Goal: Task Accomplishment & Management: Complete application form

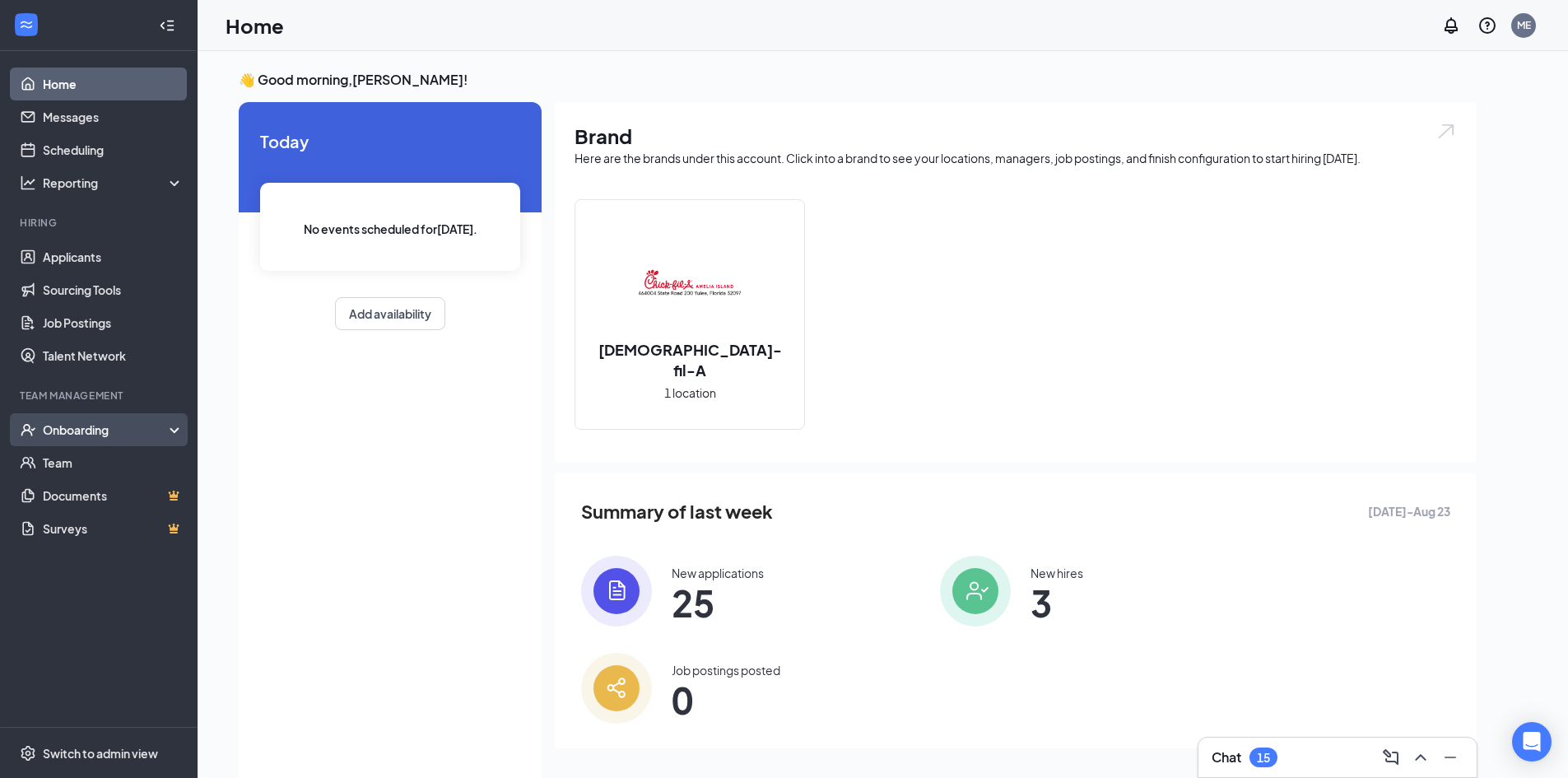
click at [134, 425] on div "Onboarding" at bounding box center [105, 430] width 127 height 17
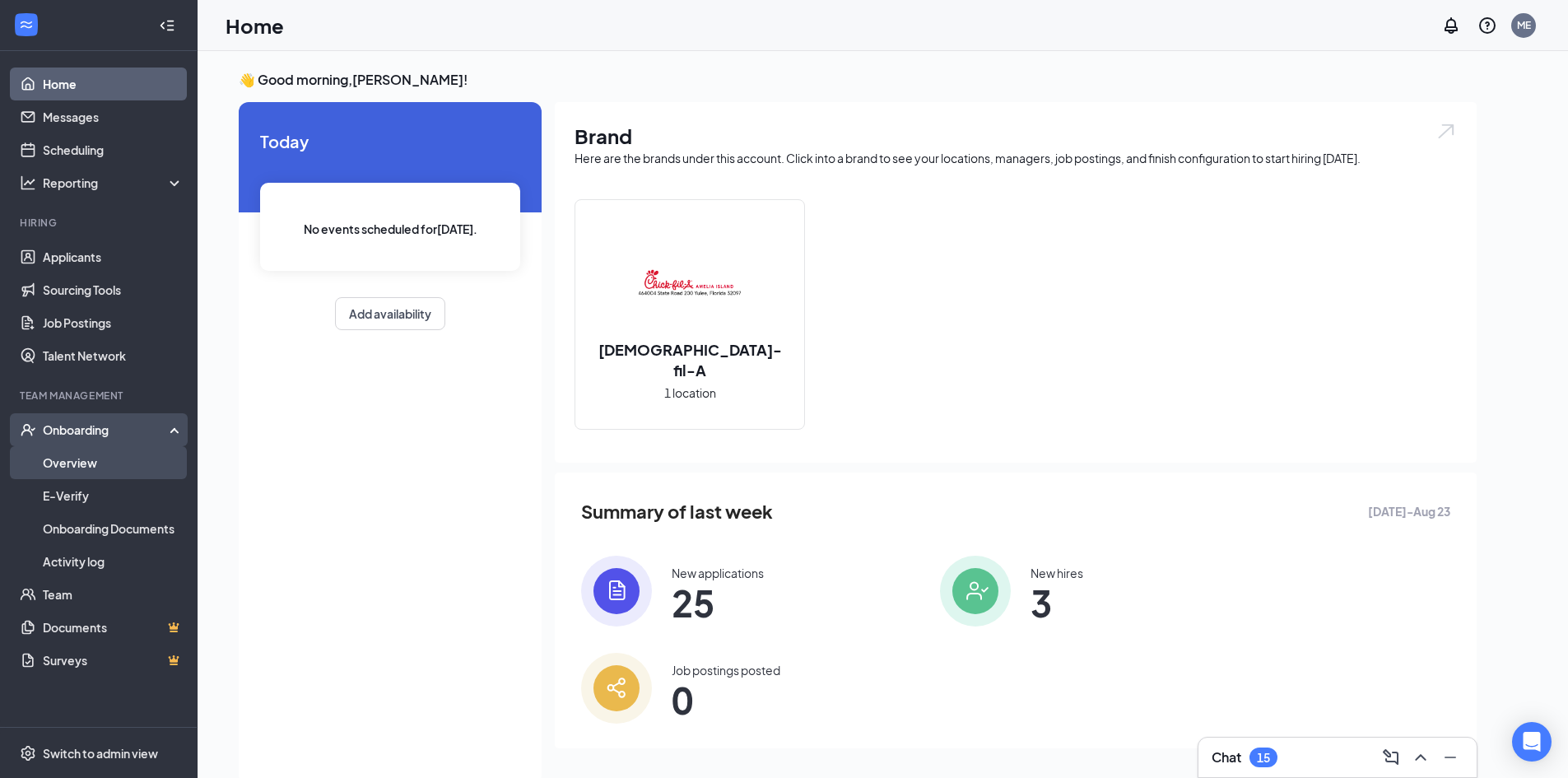
click at [134, 469] on link "Overview" at bounding box center [113, 463] width 141 height 33
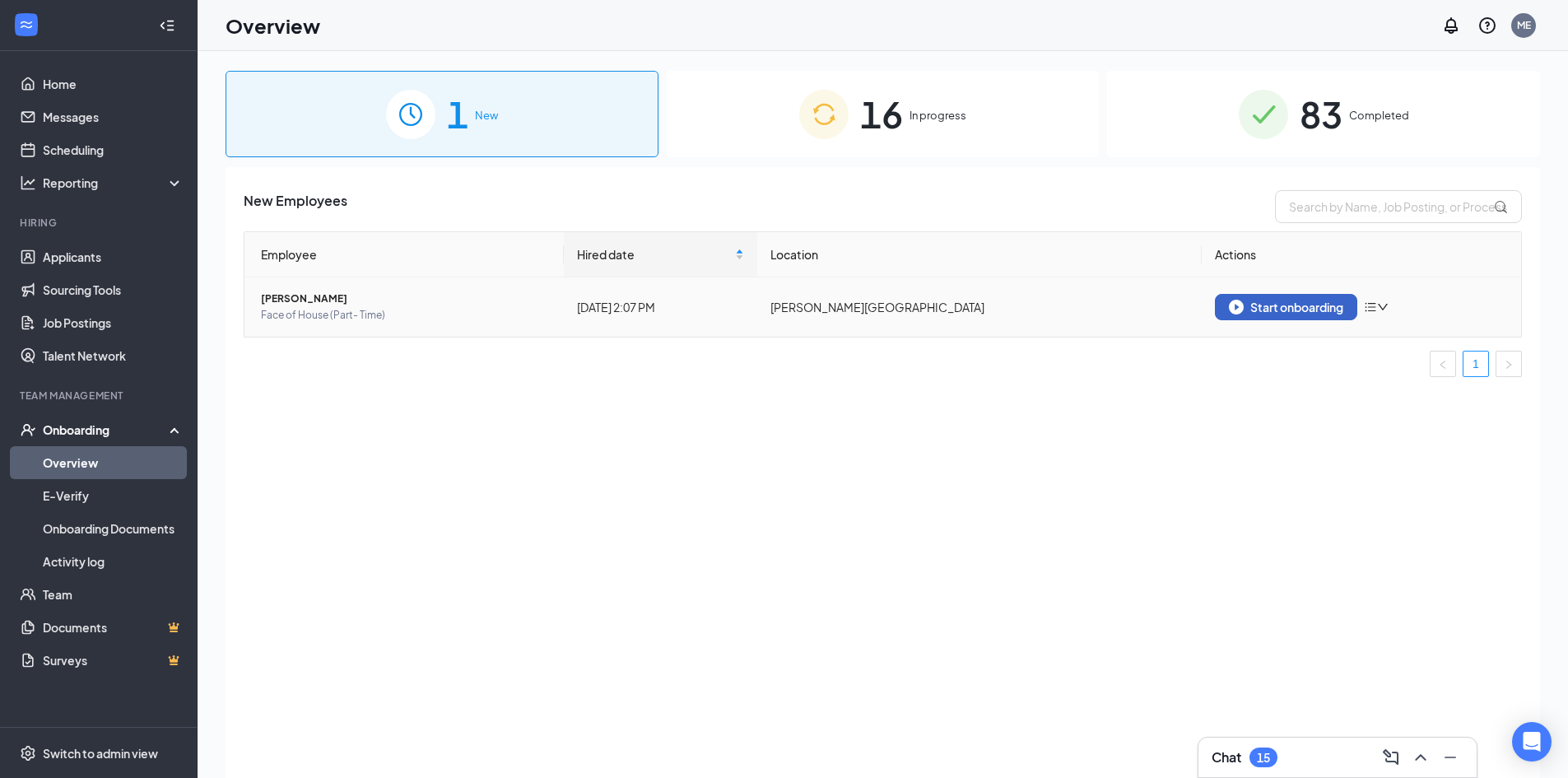
click at [1259, 310] on div "Start onboarding" at bounding box center [1285, 307] width 114 height 15
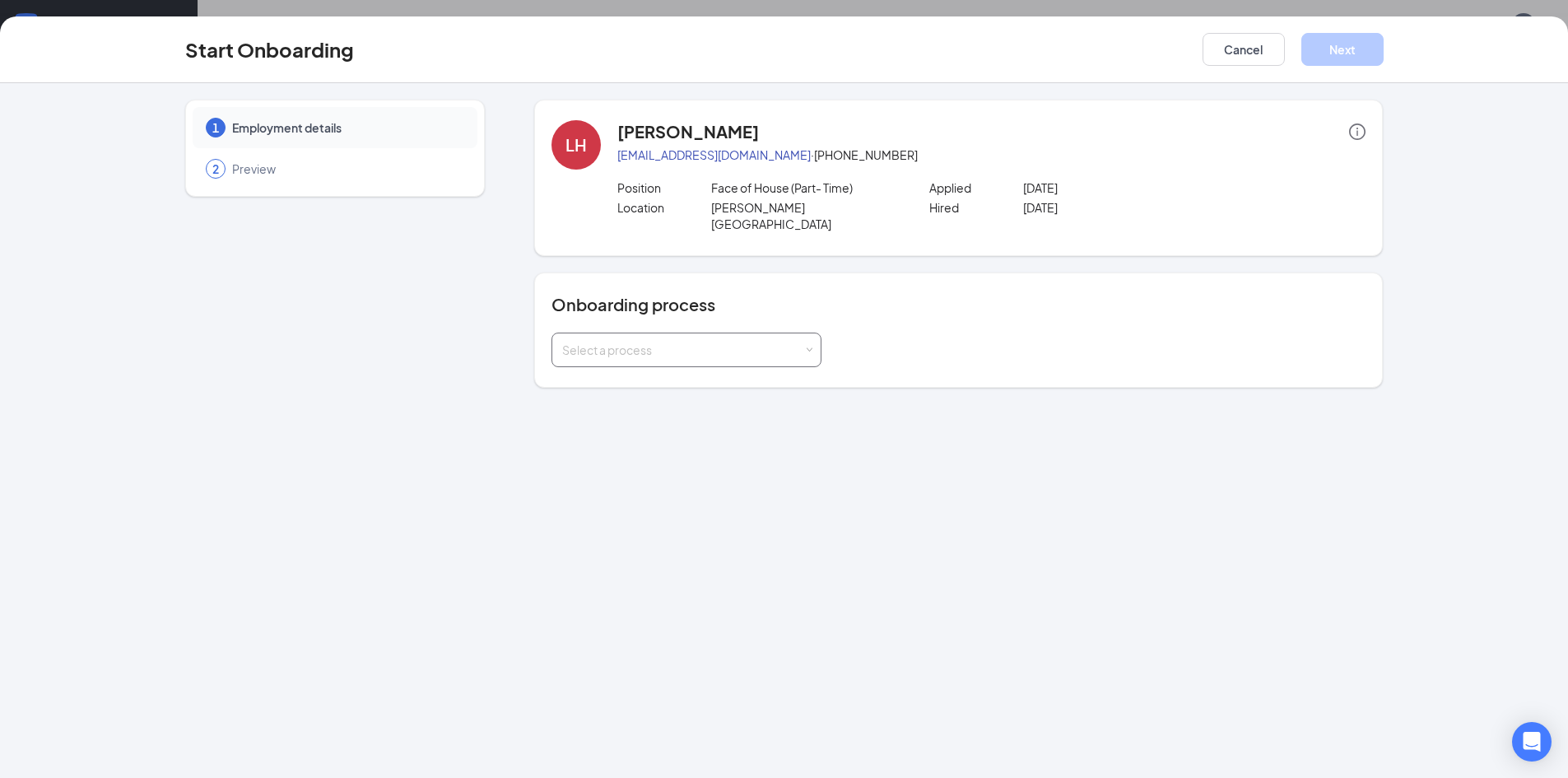
click at [725, 342] on div "Select a process" at bounding box center [682, 350] width 241 height 17
click at [701, 362] on li "[DEMOGRAPHIC_DATA]-fil-A Onboarding" at bounding box center [686, 368] width 270 height 29
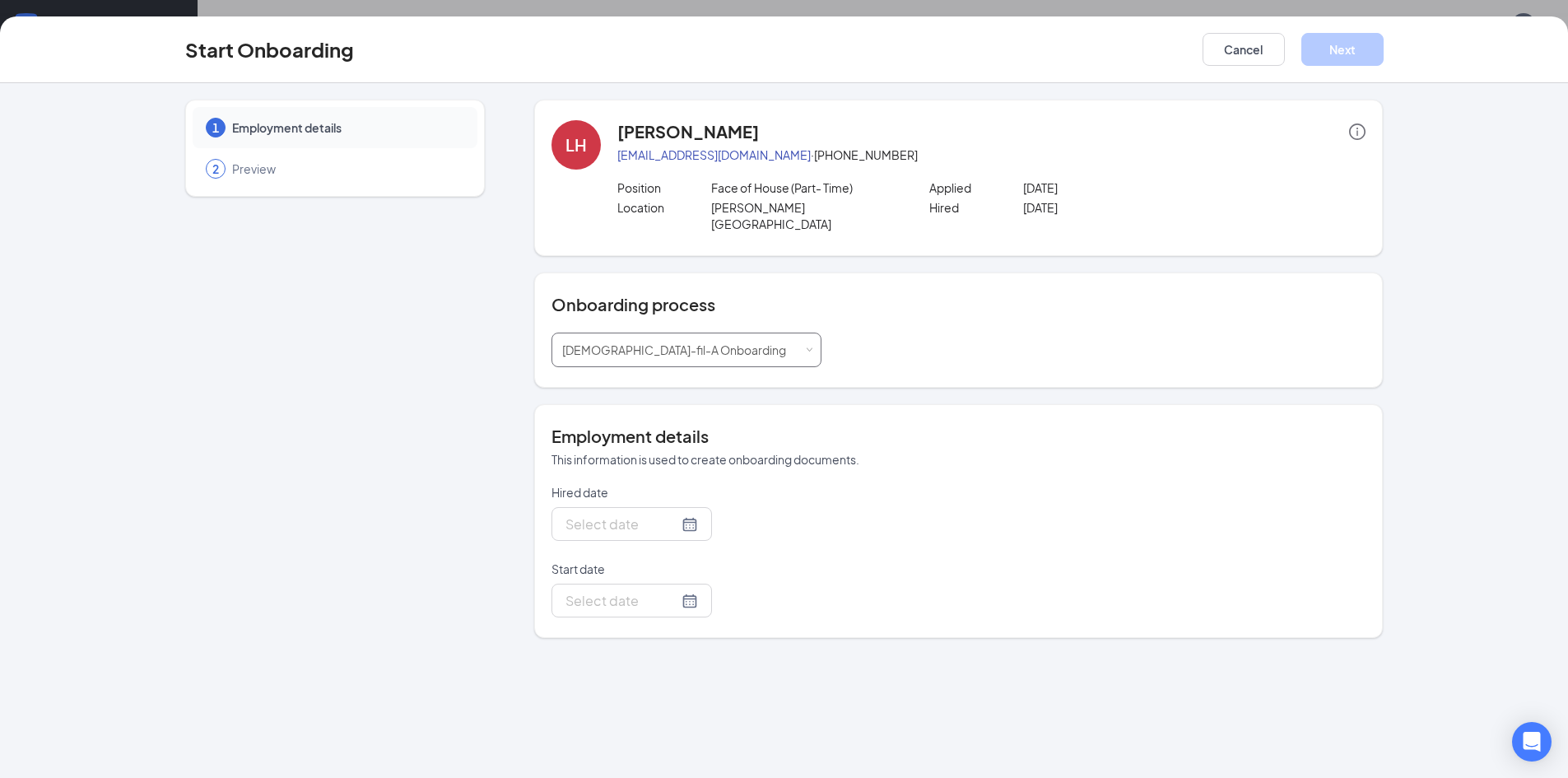
type input "[DATE]"
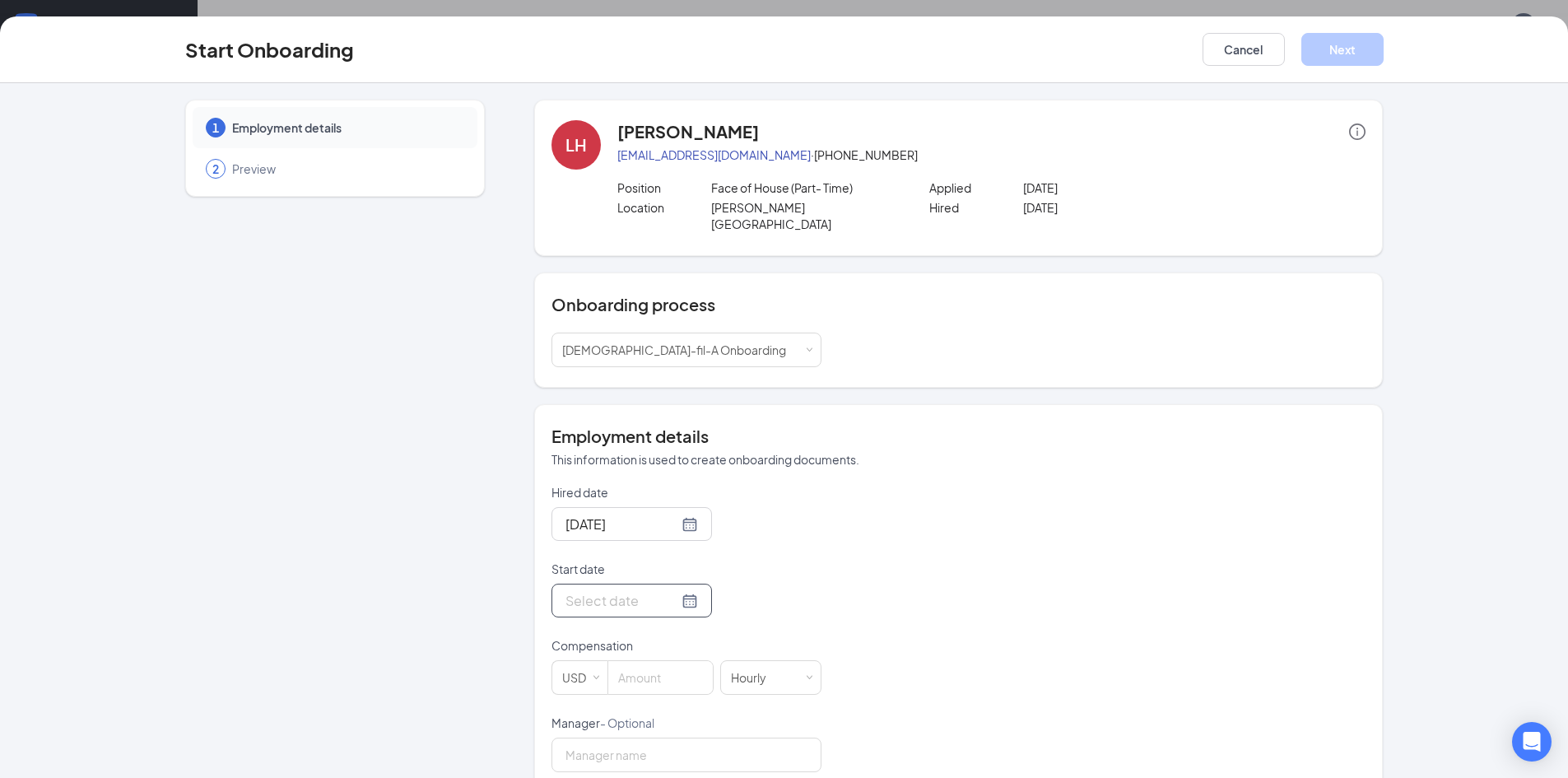
click at [676, 590] on div at bounding box center [632, 600] width 133 height 20
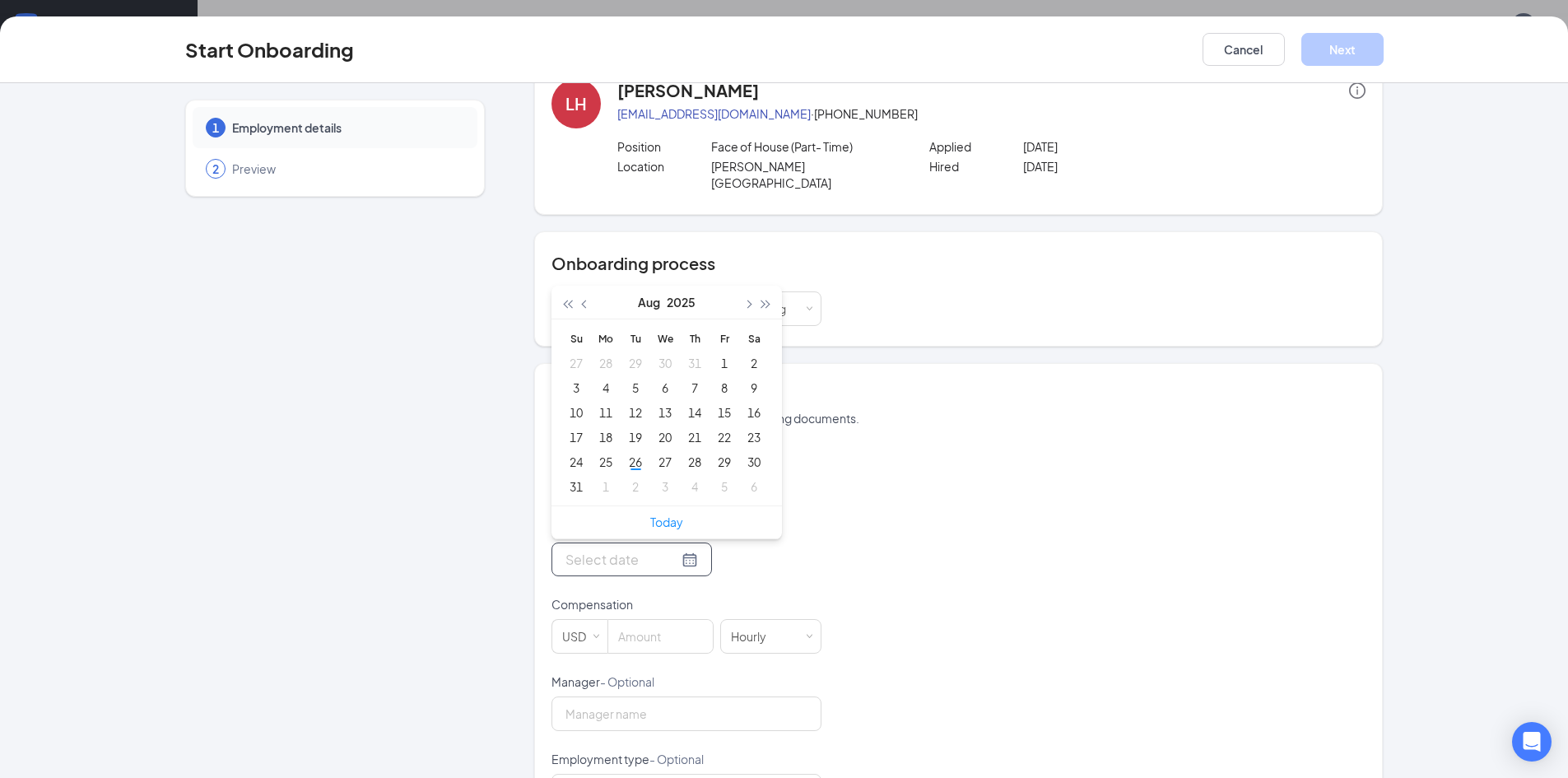
scroll to position [82, 0]
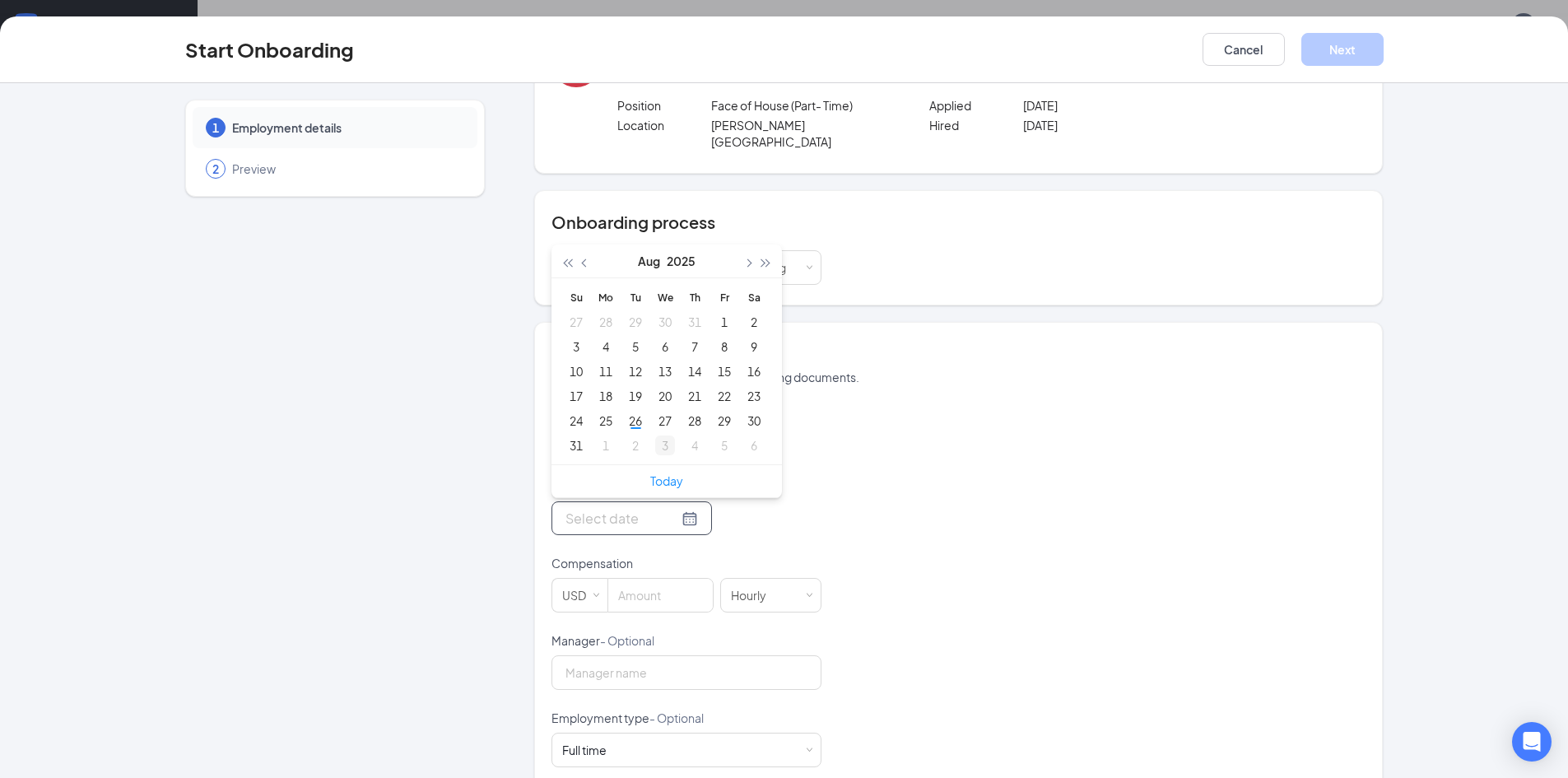
type input "[DATE]"
click at [660, 435] on div "3" at bounding box center [664, 445] width 19 height 19
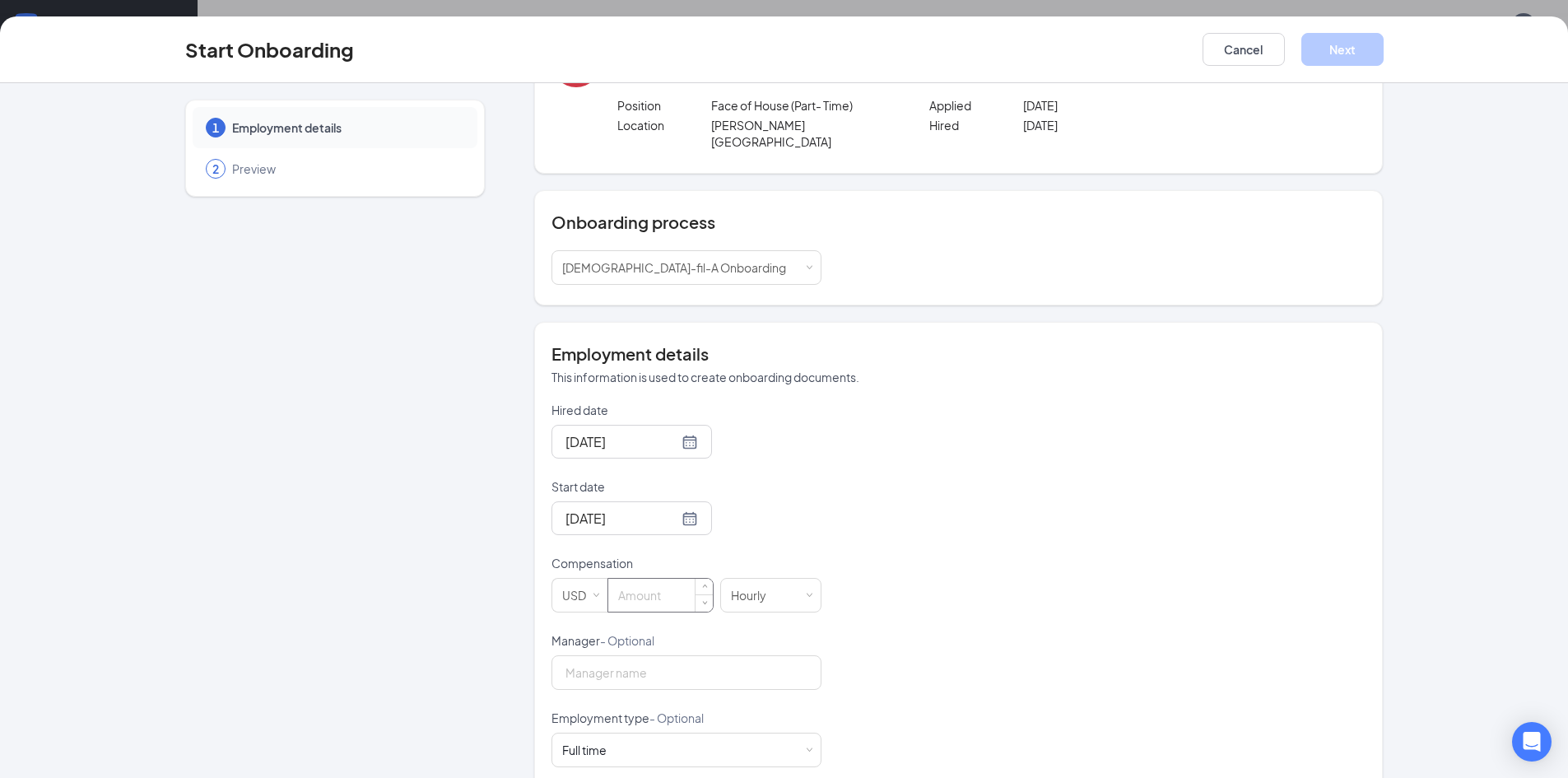
click at [661, 579] on input at bounding box center [661, 595] width 105 height 33
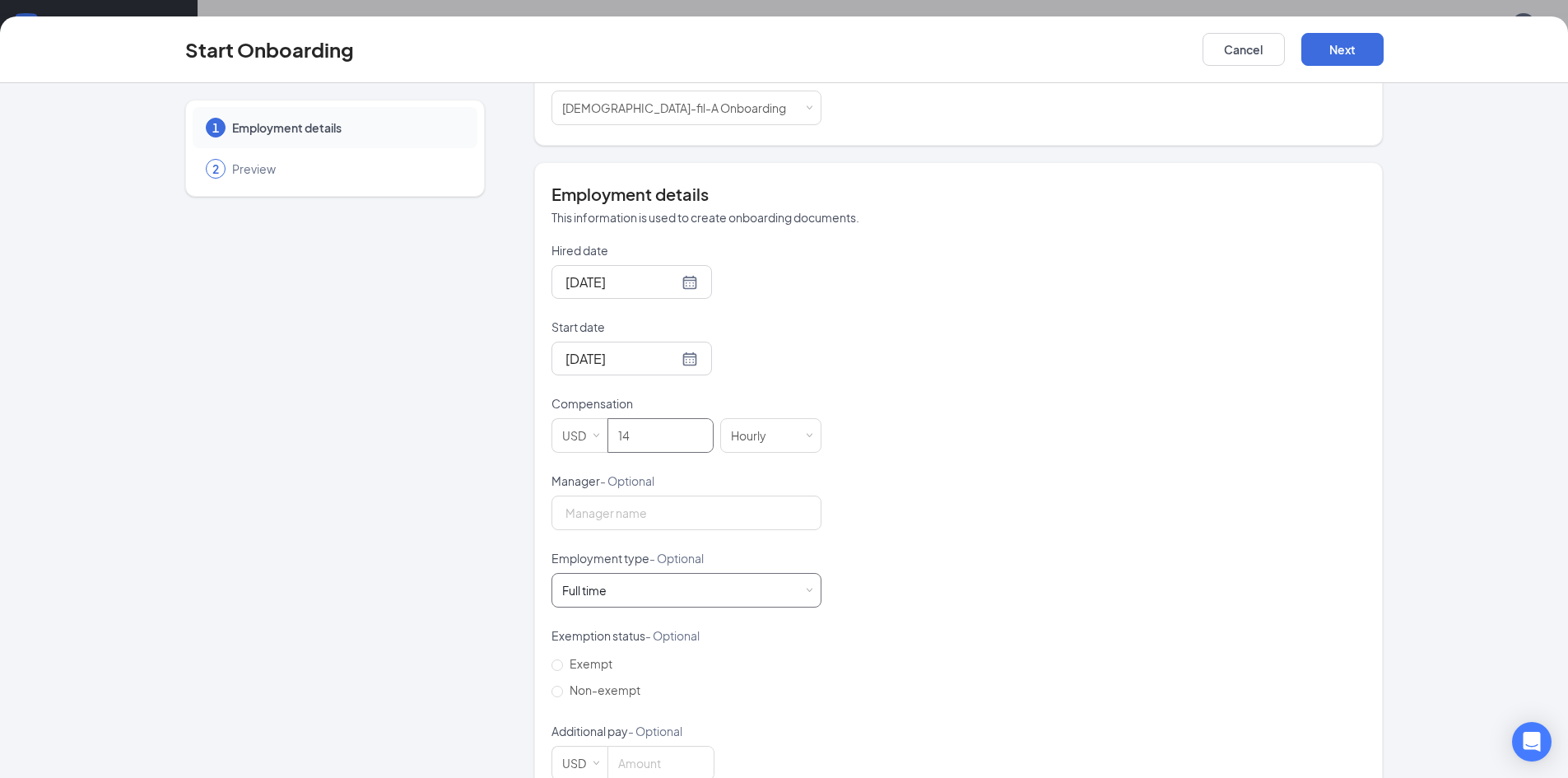
scroll to position [265, 0]
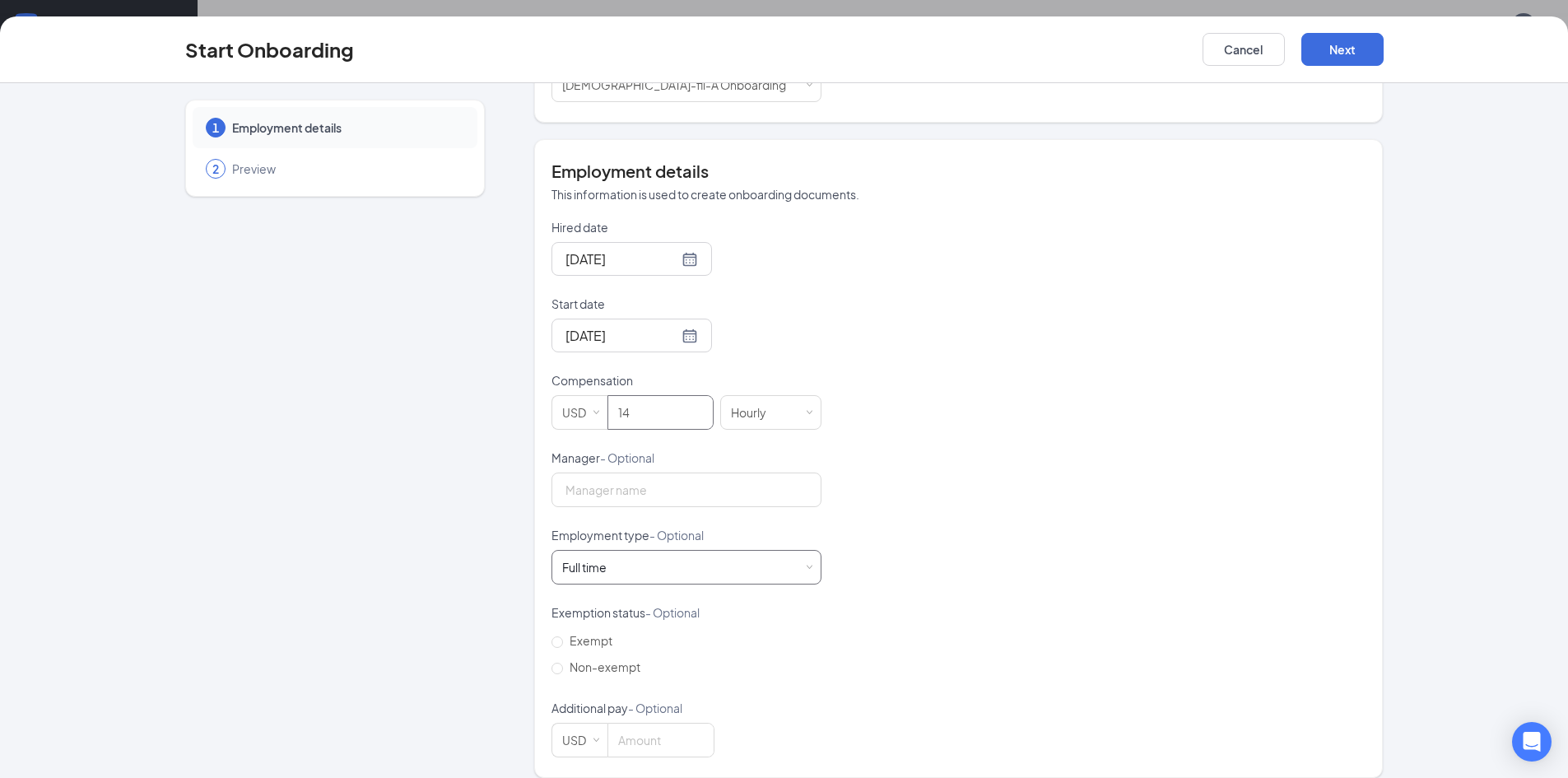
type input "14"
click at [701, 564] on div "Full time Works 30+ hours per week and is reasonably expected to work" at bounding box center [686, 566] width 249 height 33
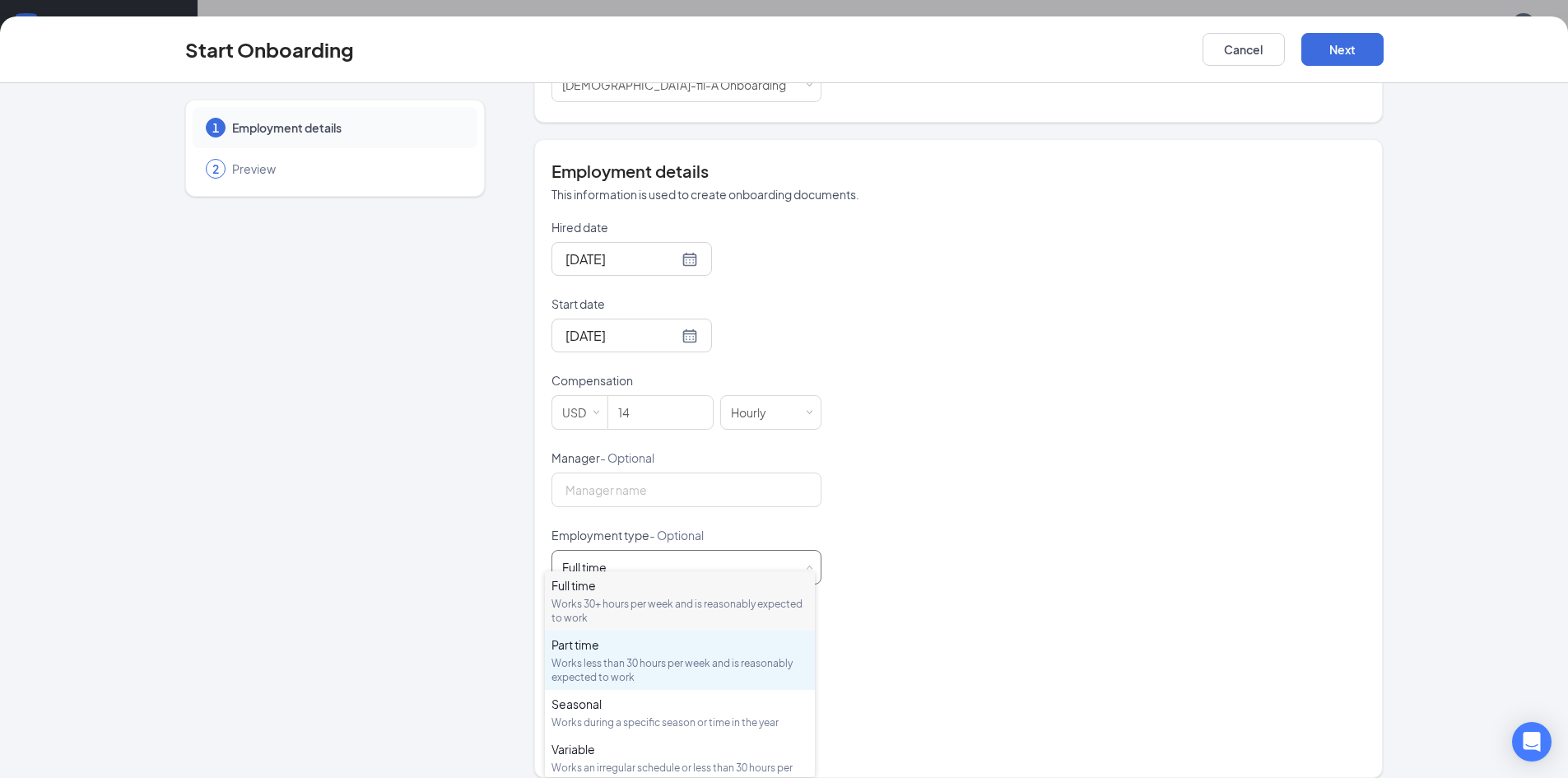
click at [678, 658] on div "Works less than 30 hours per week and is reasonably expected to work" at bounding box center [679, 670] width 257 height 28
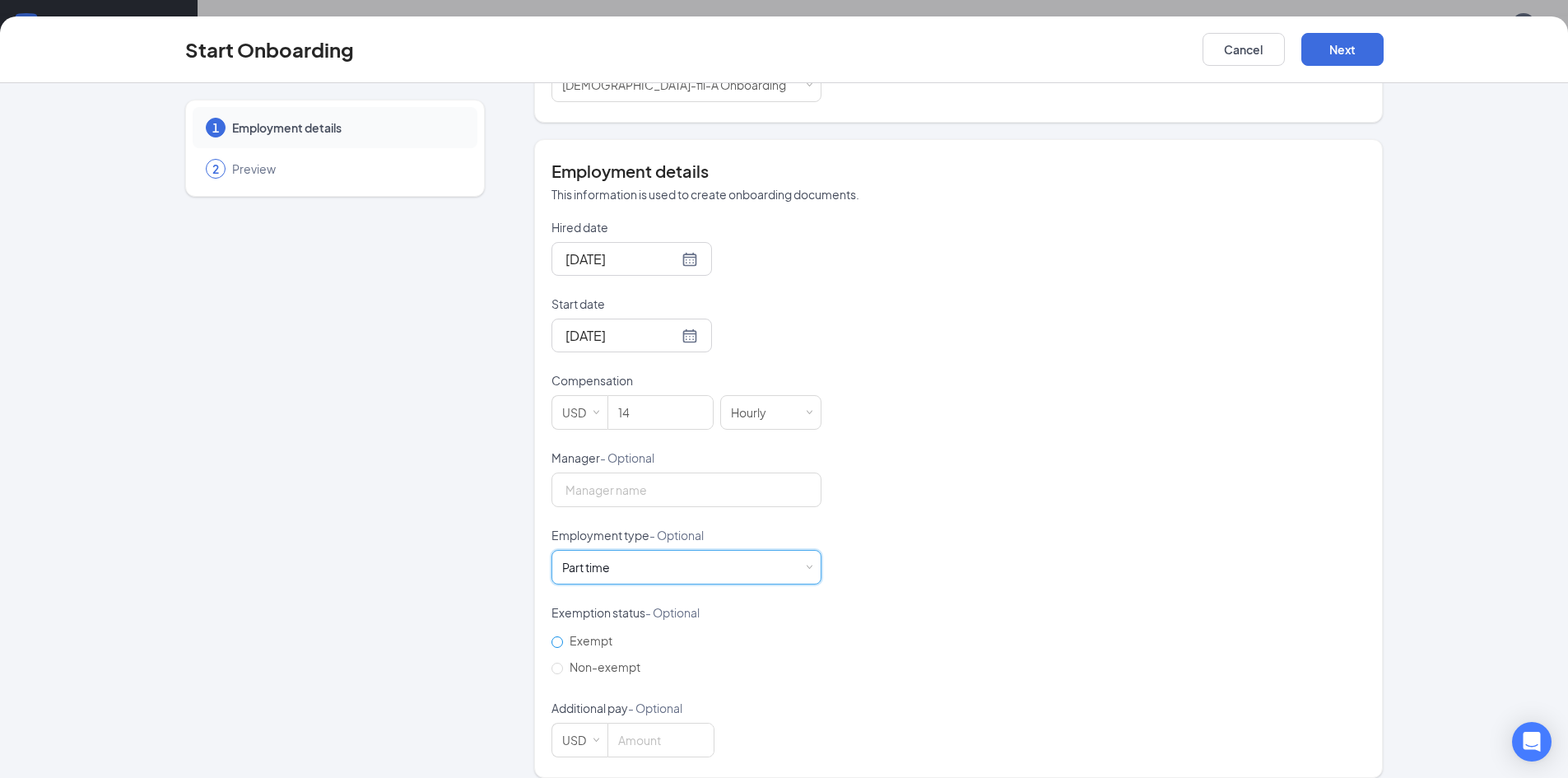
click at [586, 633] on span "Exempt" at bounding box center [590, 640] width 56 height 15
click at [563, 636] on input "Exempt" at bounding box center [556, 642] width 12 height 12
radio input "true"
drag, startPoint x: 620, startPoint y: 646, endPoint x: 630, endPoint y: 644, distance: 10.2
click at [620, 659] on span "Non-exempt" at bounding box center [604, 666] width 84 height 15
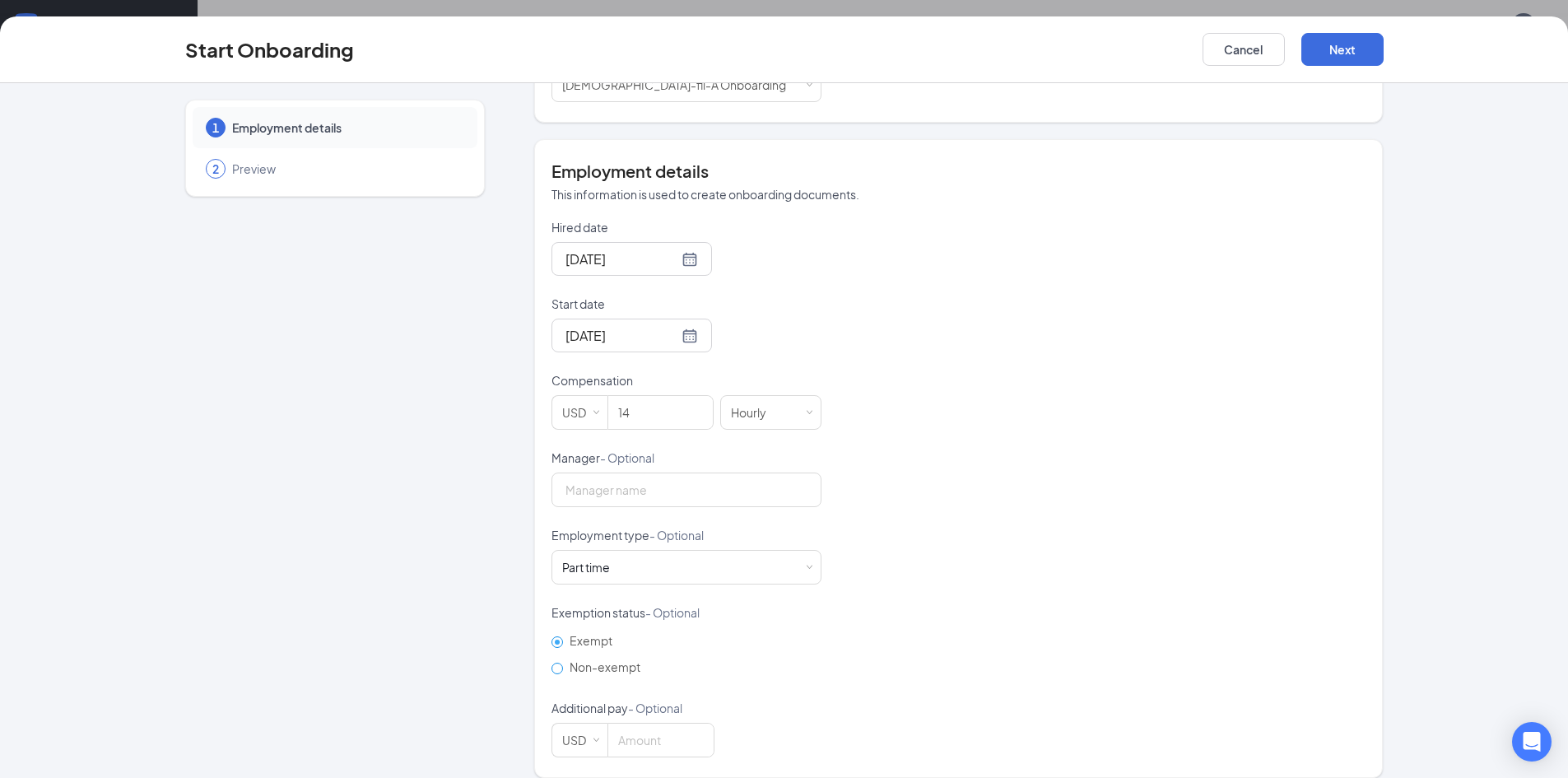
click at [563, 663] on input "Non-exempt" at bounding box center [556, 668] width 12 height 12
radio input "true"
radio input "false"
click at [1096, 568] on div "Hired date [DATE] Start date [DATE] [DATE] Su Mo Tu We Th Fr Sa 31 1 2 3 4 5 6 …" at bounding box center [958, 488] width 814 height 539
click at [1341, 43] on button "Next" at bounding box center [1342, 49] width 82 height 33
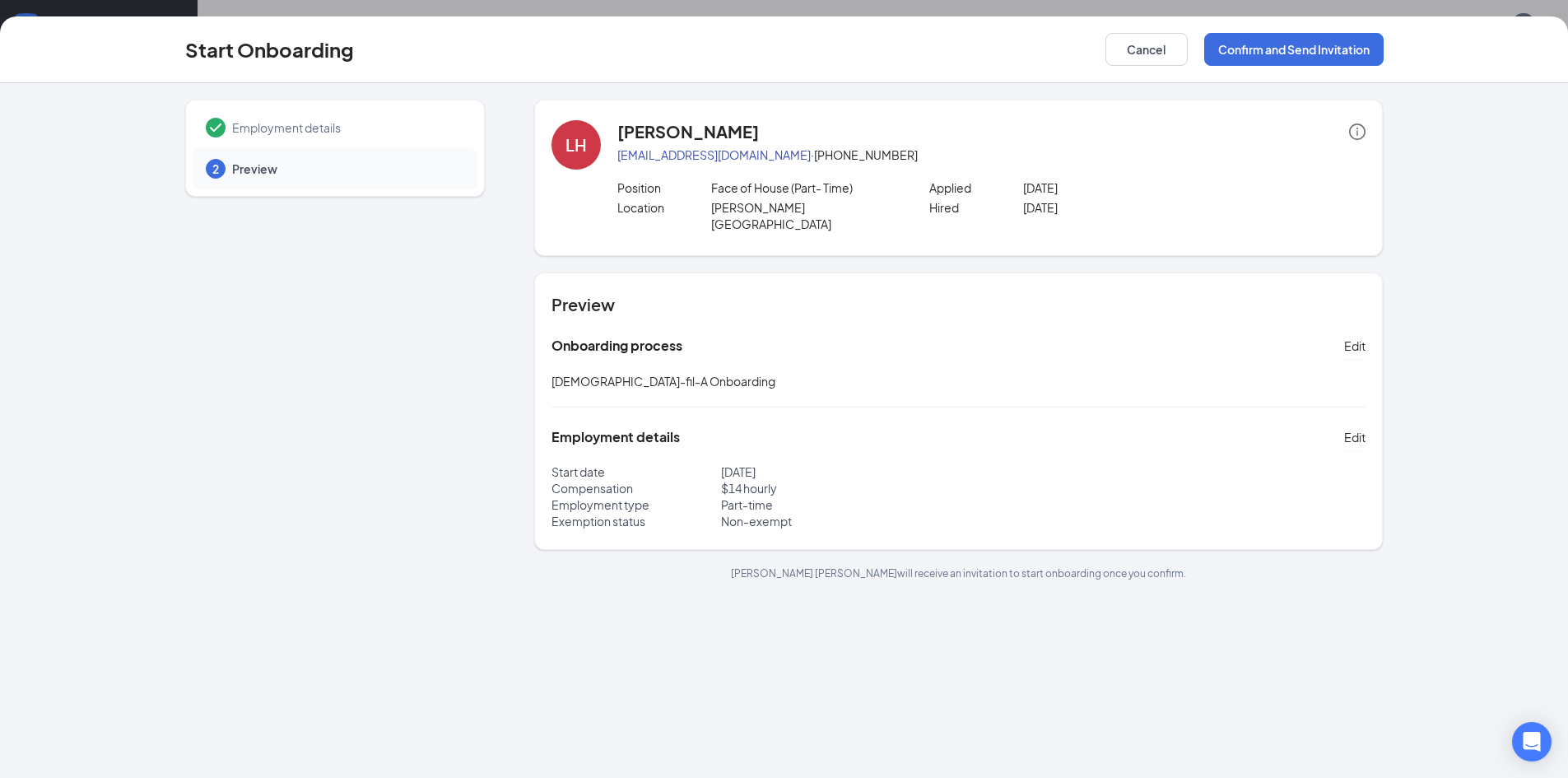
scroll to position [0, 0]
click at [1282, 58] on button "Confirm and Send Invitation" at bounding box center [1293, 49] width 180 height 33
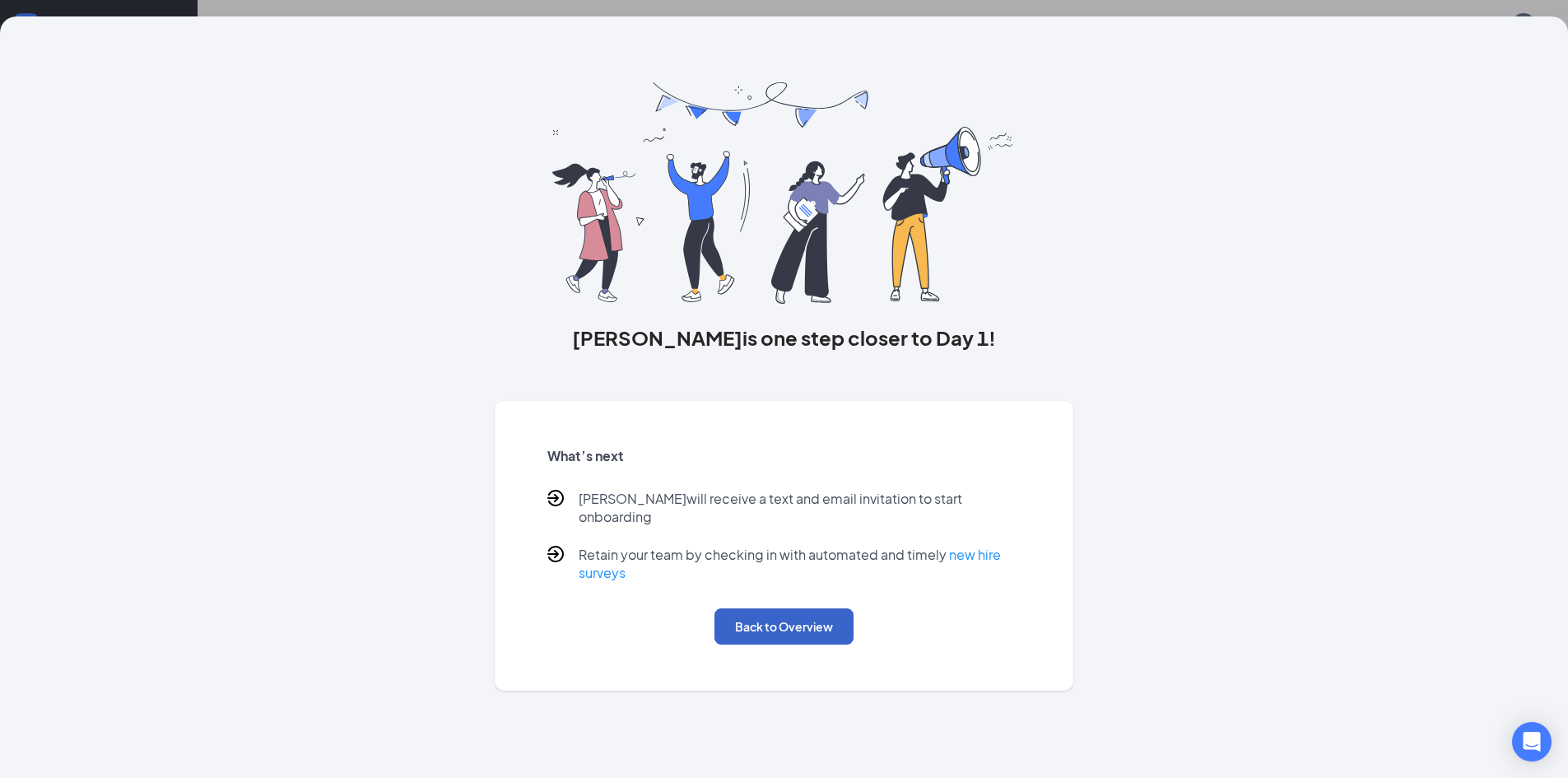
click at [820, 615] on button "Back to Overview" at bounding box center [783, 626] width 139 height 36
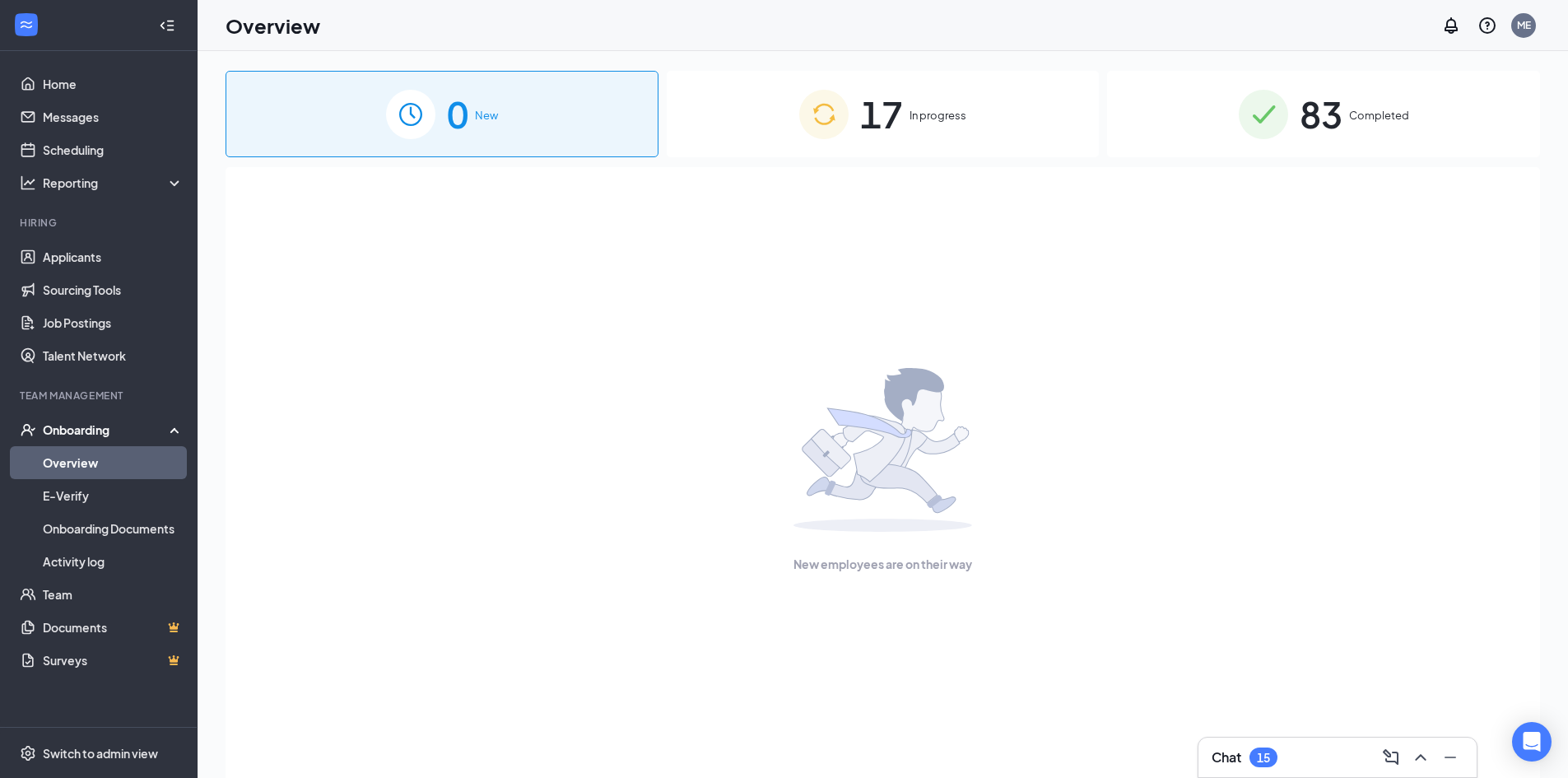
click at [950, 116] on span "In progress" at bounding box center [938, 115] width 57 height 17
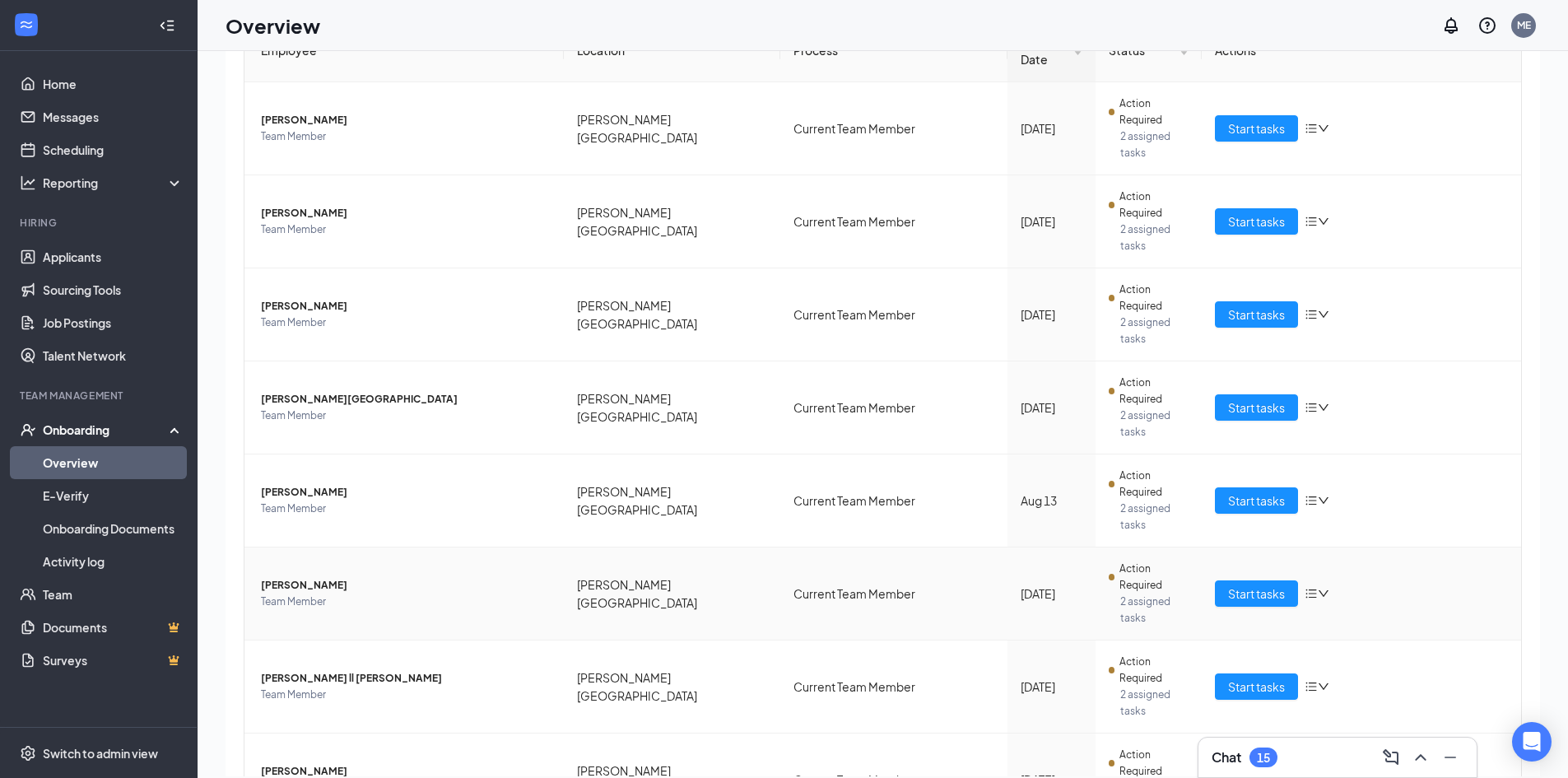
scroll to position [74, 0]
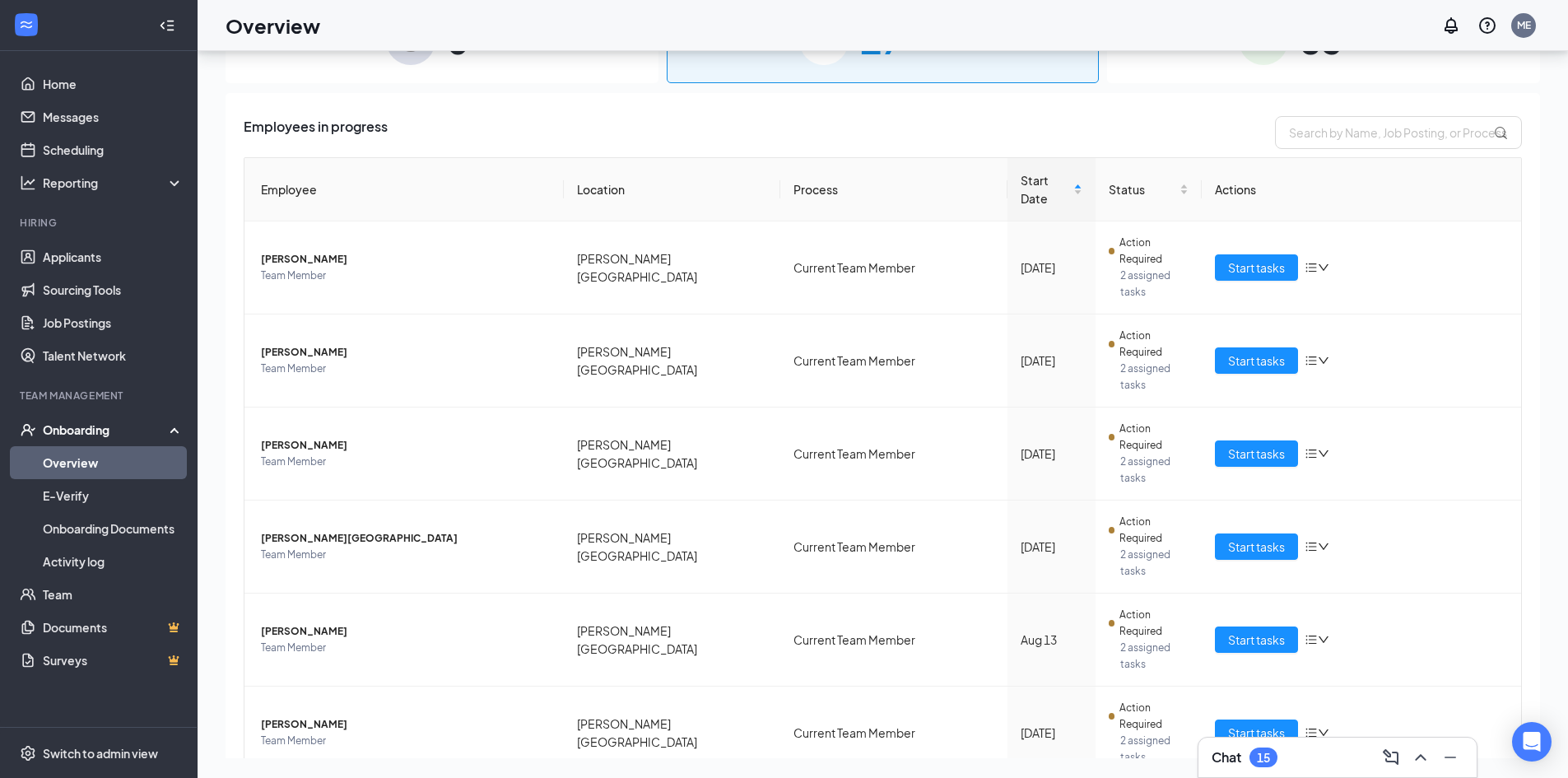
scroll to position [82, 0]
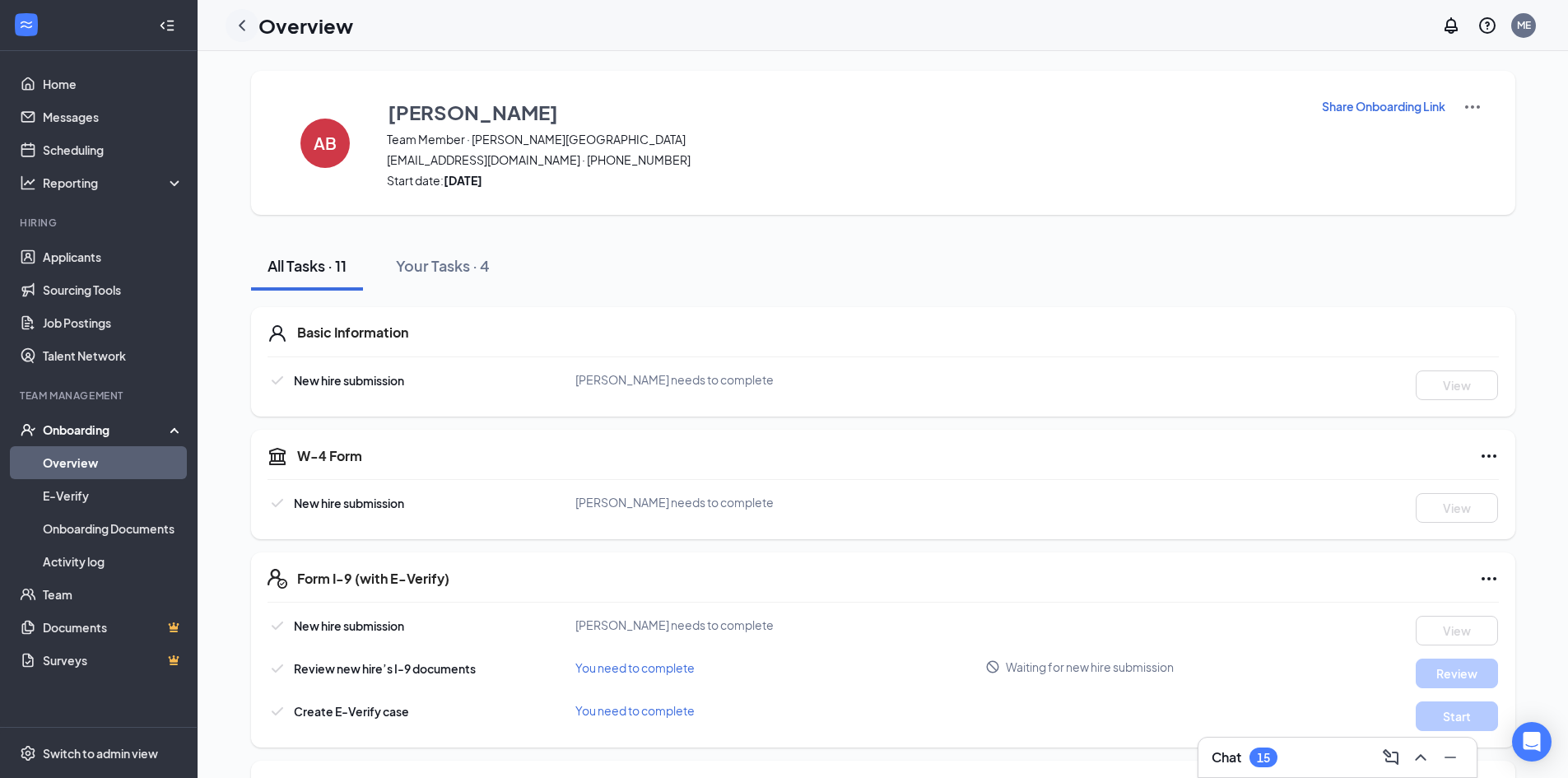
click at [242, 37] on div at bounding box center [242, 25] width 33 height 33
click at [236, 19] on icon "ChevronLeft" at bounding box center [242, 26] width 19 height 19
